Goal: Task Accomplishment & Management: Complete application form

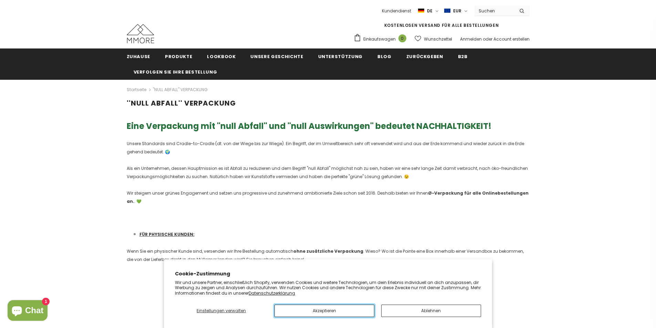
click at [296, 312] on button "Akzeptieren" at bounding box center [324, 311] width 100 height 12
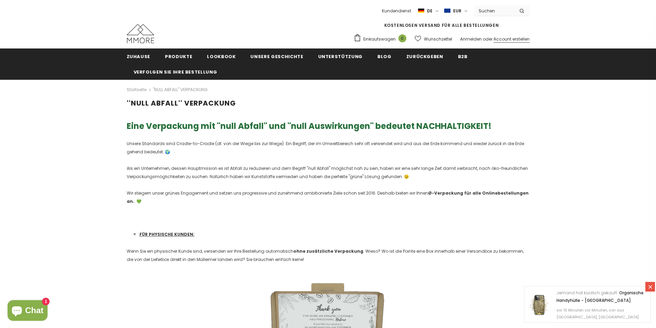
click at [496, 40] on link "Account erstellen" at bounding box center [511, 39] width 36 height 6
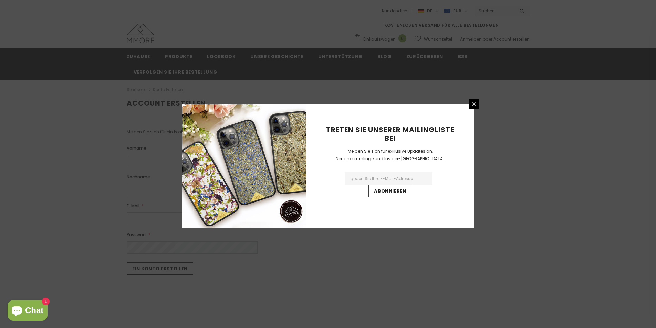
click at [423, 41] on div "Treten Sie unserer Mailingliste bei Melden Sie sich für exklusive Updates an, N…" at bounding box center [328, 164] width 656 height 328
